Goal: Navigation & Orientation: Go to known website

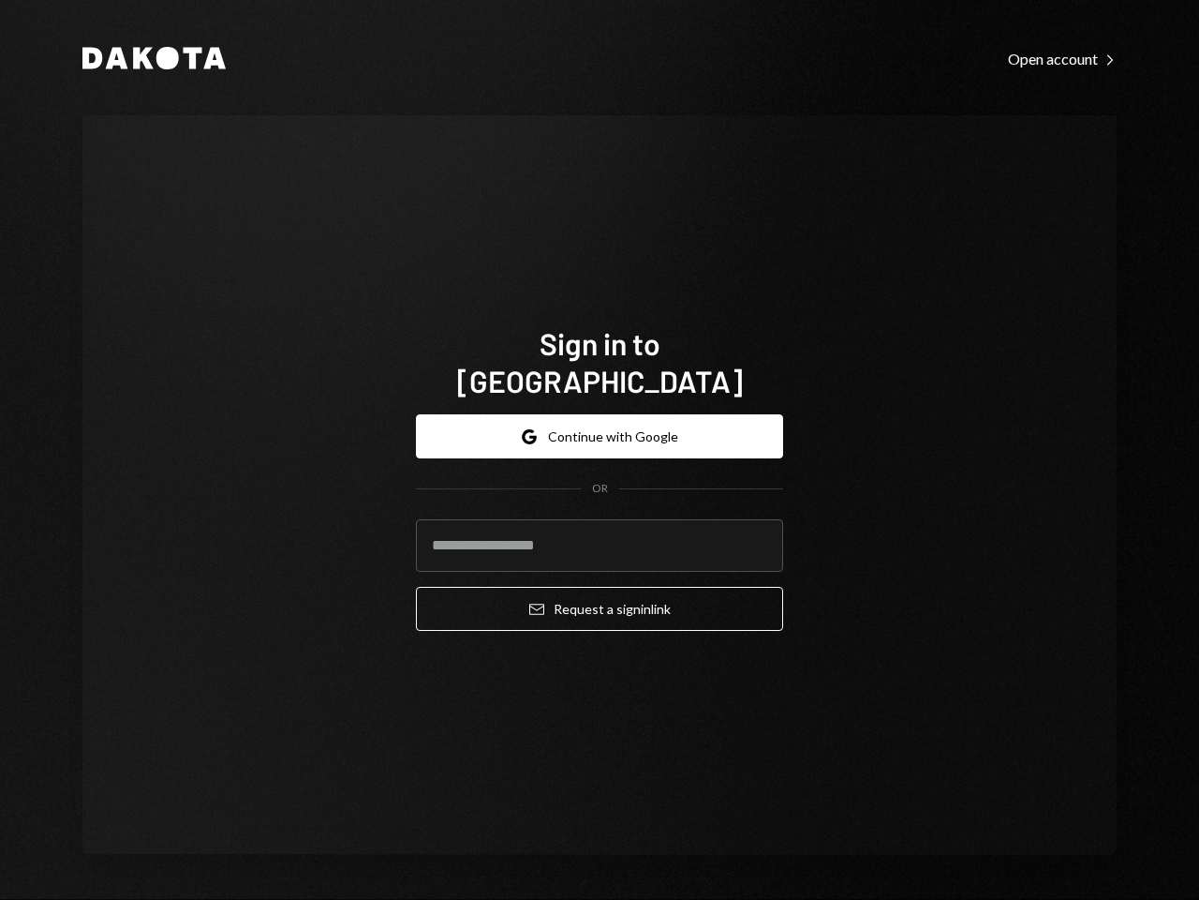
click at [600, 450] on form "Google Continue with Google OR Email Request a sign in link" at bounding box center [599, 522] width 367 height 216
click at [600, 417] on button "Google Continue with Google" at bounding box center [599, 436] width 367 height 44
click at [600, 450] on form "Google Continue with Google OR Email Request a sign in link" at bounding box center [599, 522] width 367 height 216
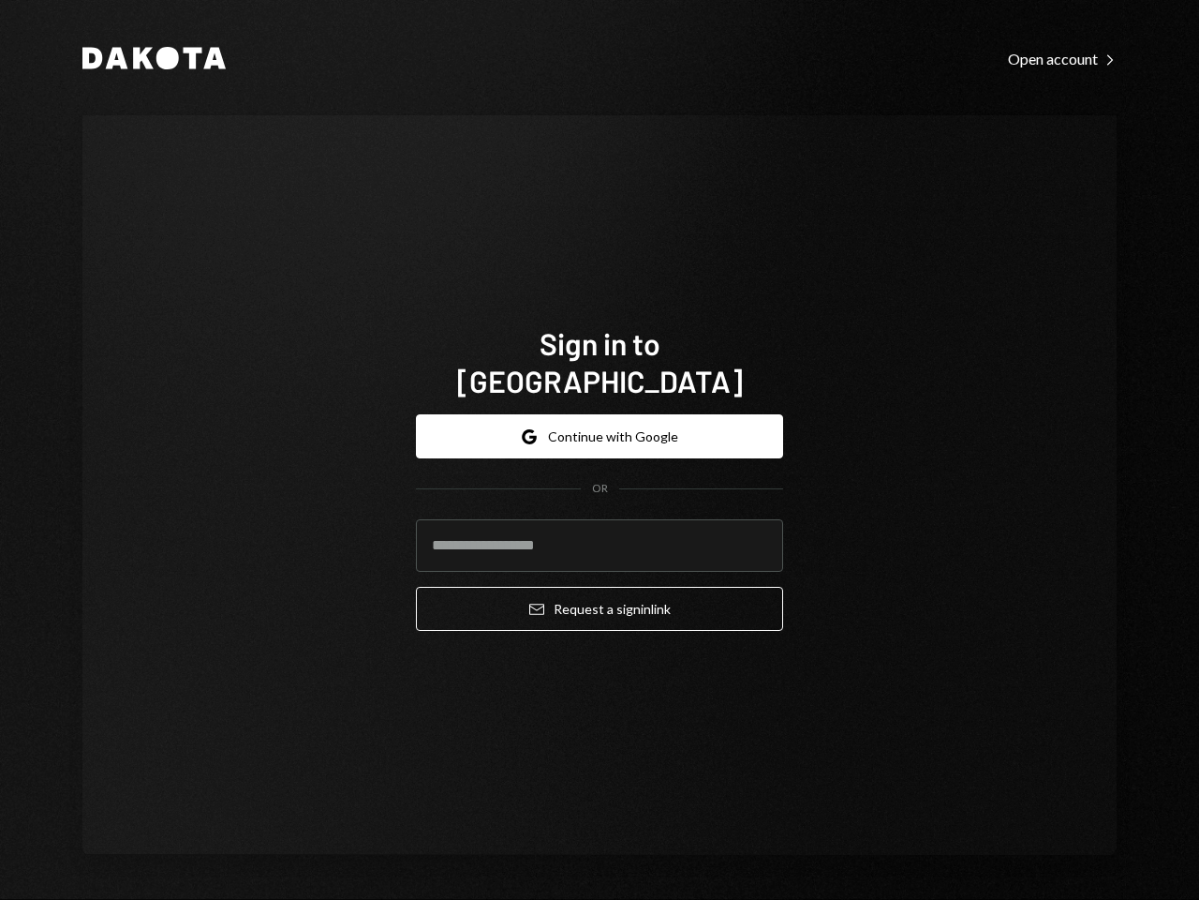
click at [600, 417] on button "Google Continue with Google" at bounding box center [599, 436] width 367 height 44
